Goal: Communication & Community: Share content

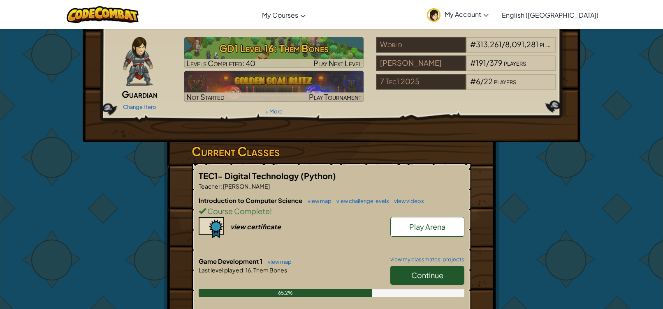
scroll to position [82, 0]
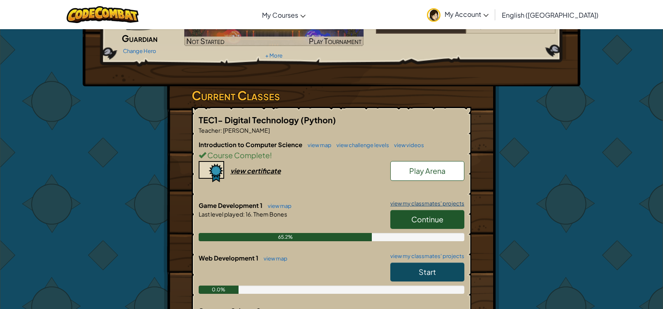
click at [405, 204] on link "view my classmates' projects" at bounding box center [425, 203] width 78 height 5
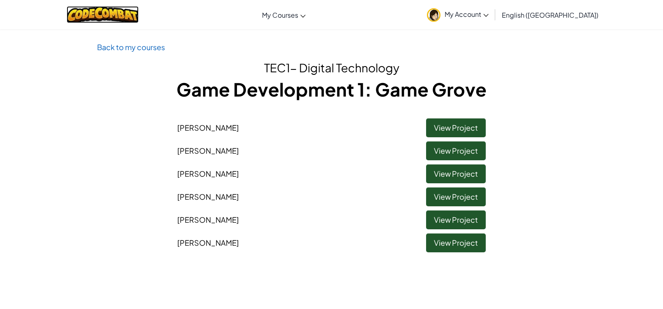
click at [129, 20] on img at bounding box center [103, 14] width 72 height 17
